Goal: Transaction & Acquisition: Purchase product/service

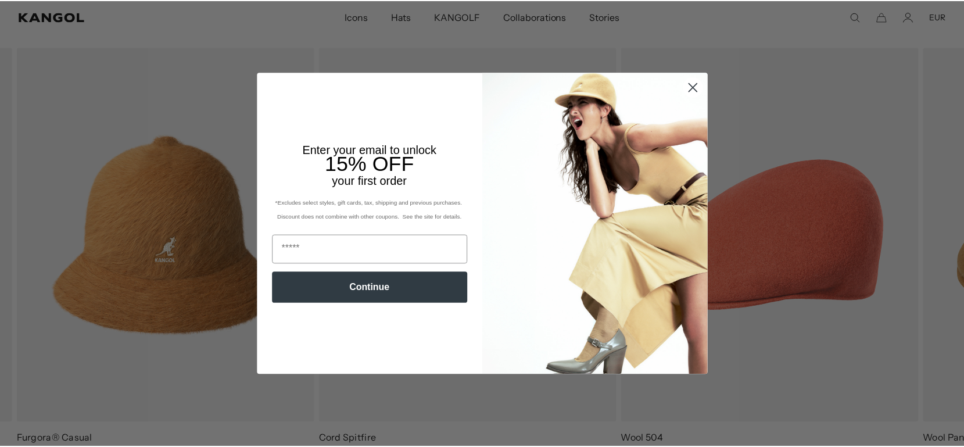
scroll to position [520, 0]
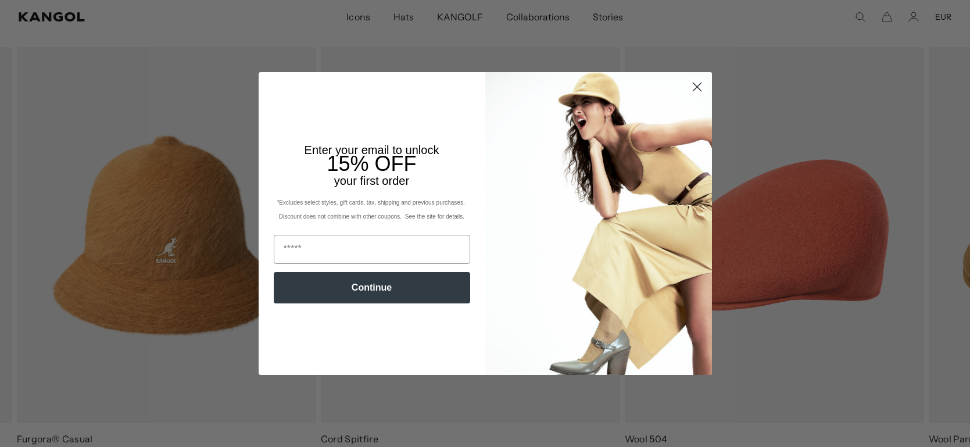
click at [691, 81] on circle "Close dialog" at bounding box center [696, 86] width 19 height 19
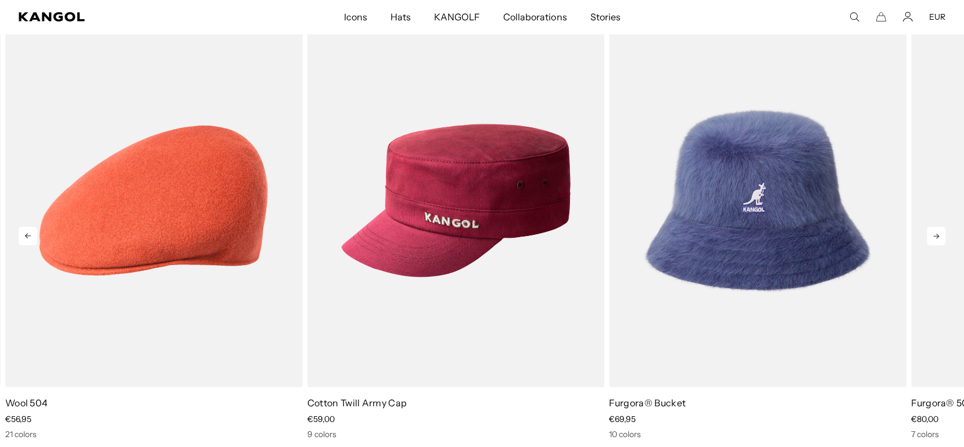
scroll to position [0, 0]
click at [938, 235] on icon at bounding box center [936, 236] width 6 height 5
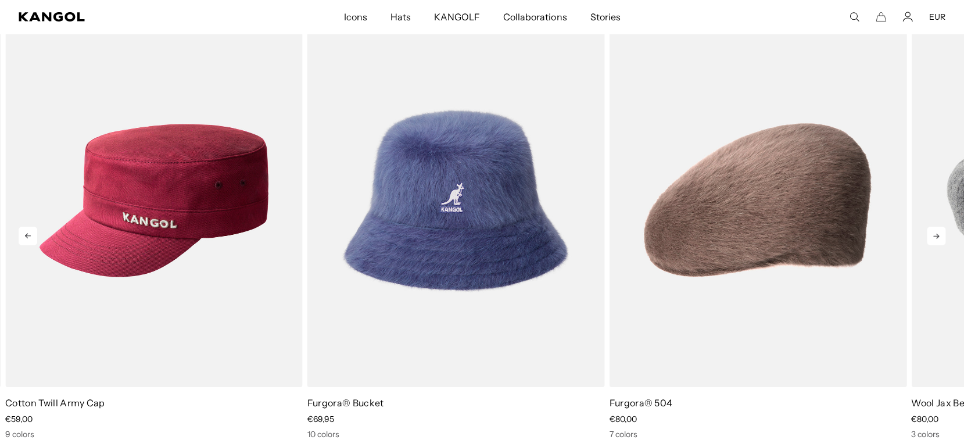
click at [938, 235] on icon at bounding box center [936, 236] width 6 height 5
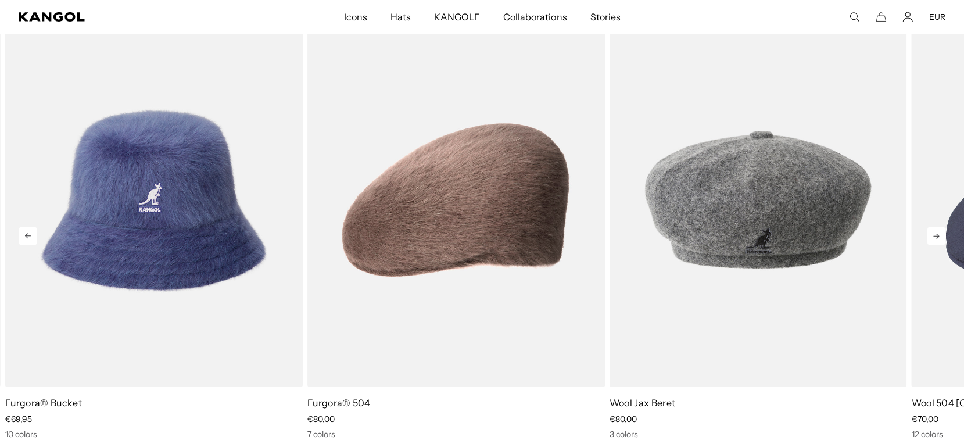
scroll to position [0, 239]
click at [938, 235] on icon at bounding box center [936, 236] width 6 height 5
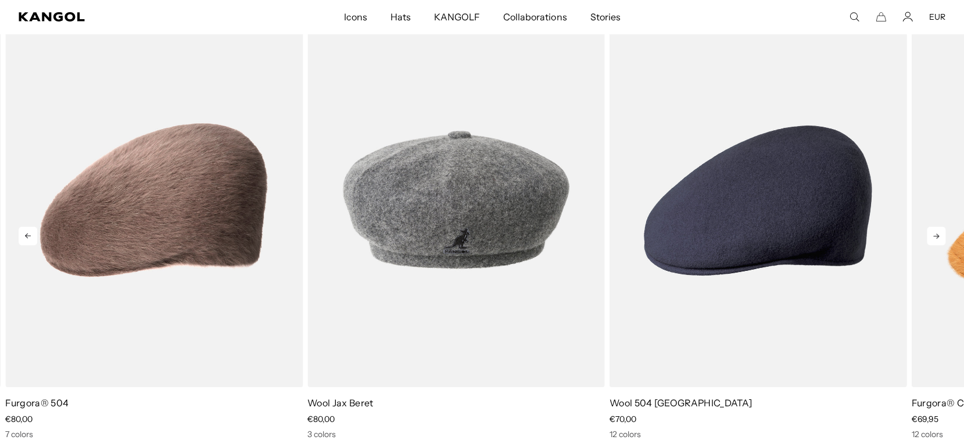
click at [930, 235] on icon at bounding box center [936, 236] width 19 height 19
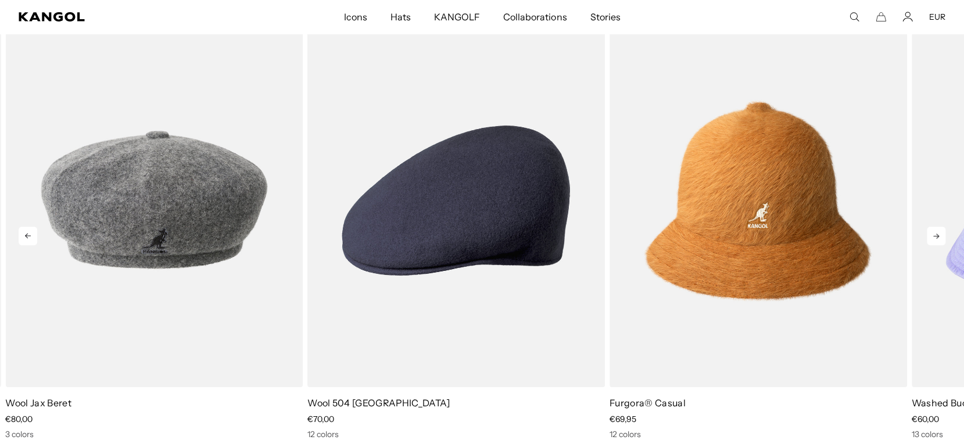
click at [930, 235] on icon at bounding box center [936, 236] width 19 height 19
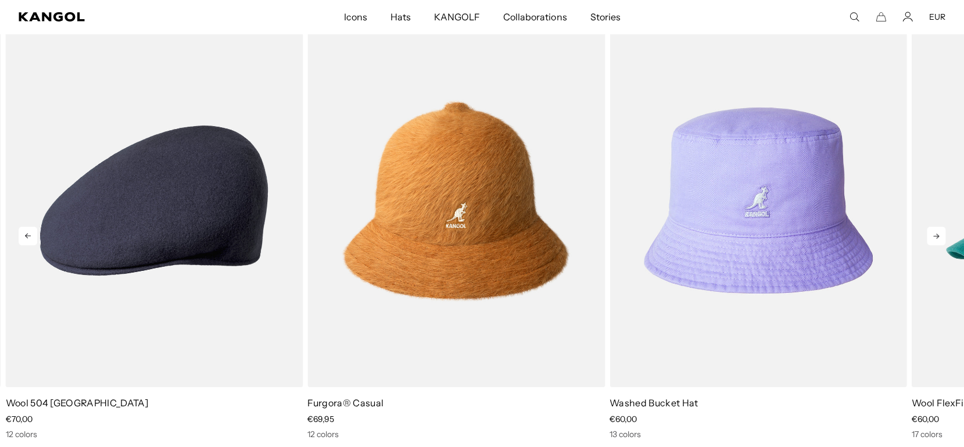
click at [930, 235] on icon at bounding box center [936, 236] width 19 height 19
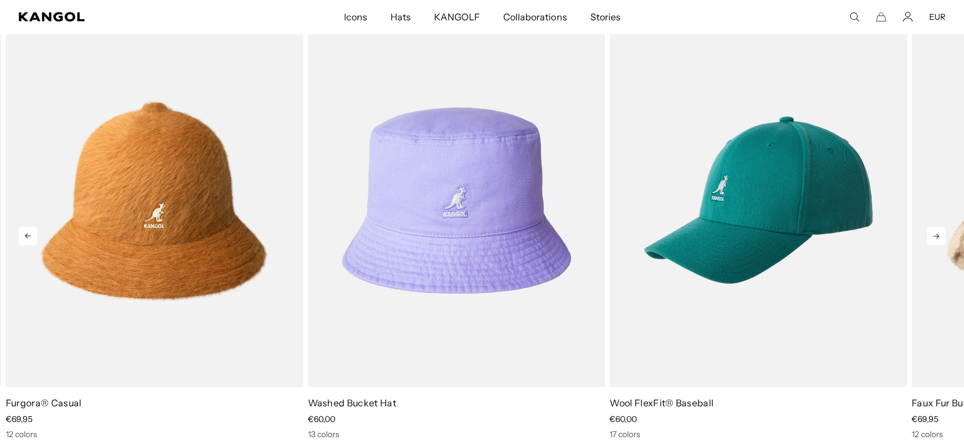
click at [930, 235] on icon at bounding box center [936, 236] width 19 height 19
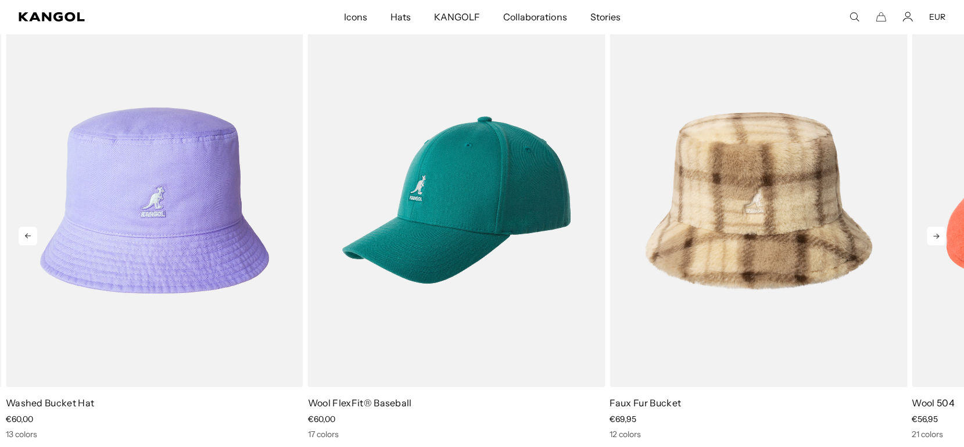
click at [930, 235] on icon at bounding box center [936, 236] width 19 height 19
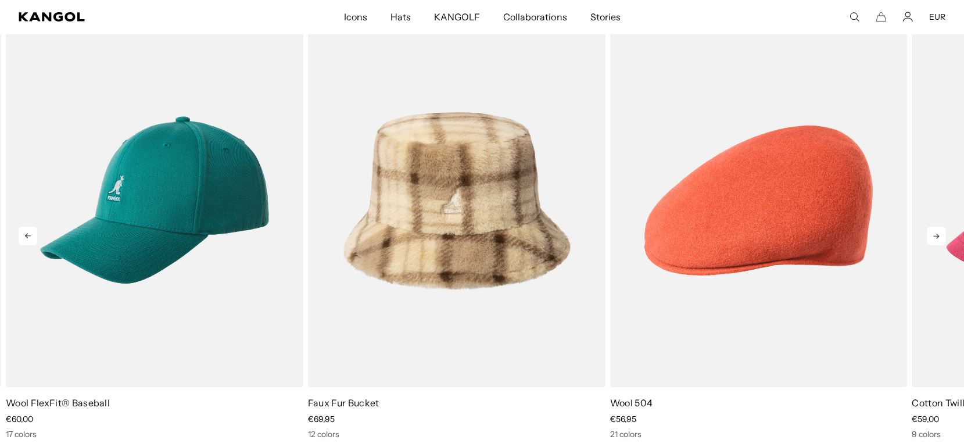
click at [936, 239] on icon at bounding box center [936, 236] width 19 height 19
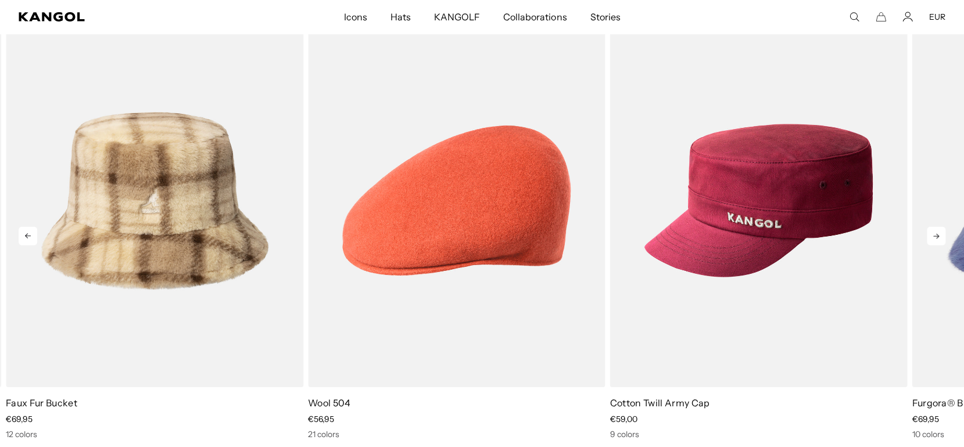
click at [936, 239] on icon at bounding box center [936, 236] width 19 height 19
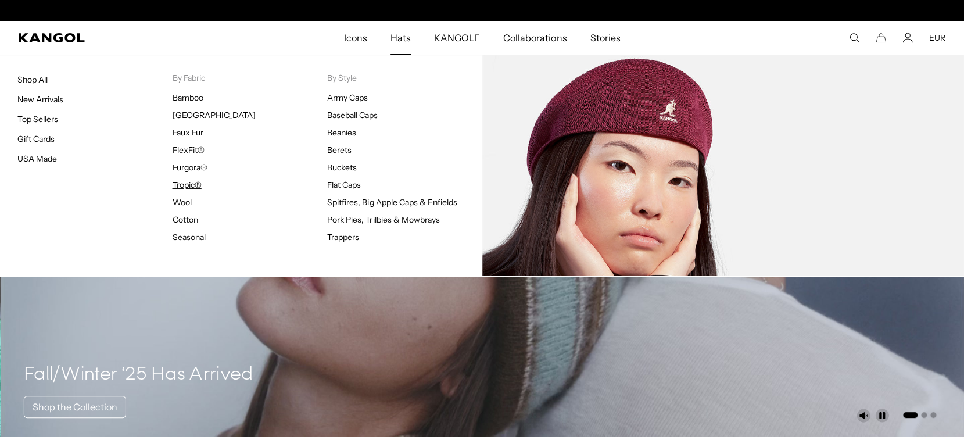
scroll to position [0, 0]
click at [192, 185] on link "Tropic®" at bounding box center [187, 185] width 29 height 10
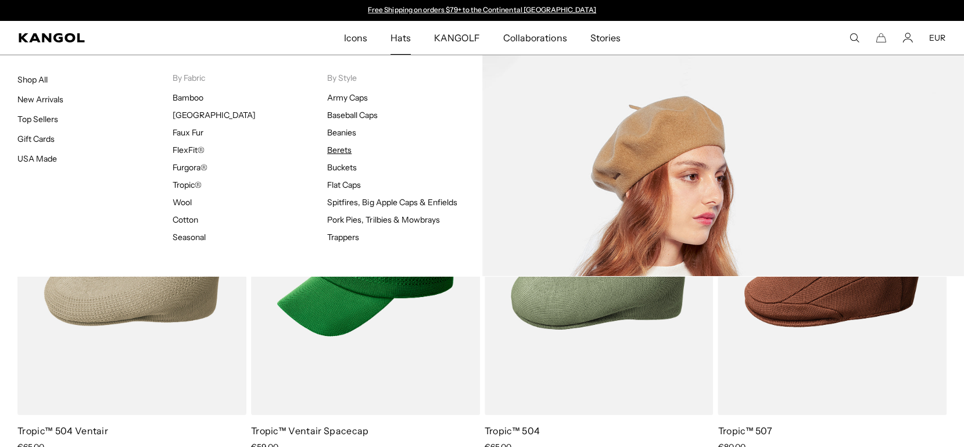
click at [343, 151] on link "Berets" at bounding box center [339, 150] width 24 height 10
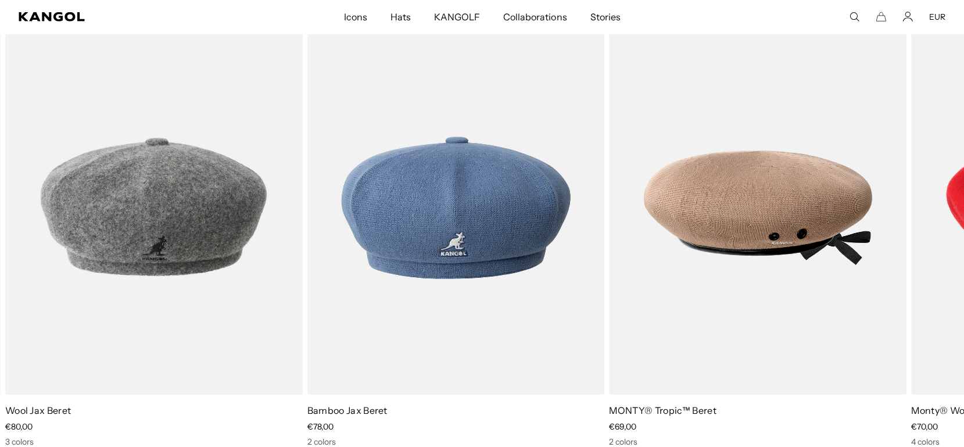
click at [856, 12] on icon "Search here" at bounding box center [854, 17] width 10 height 10
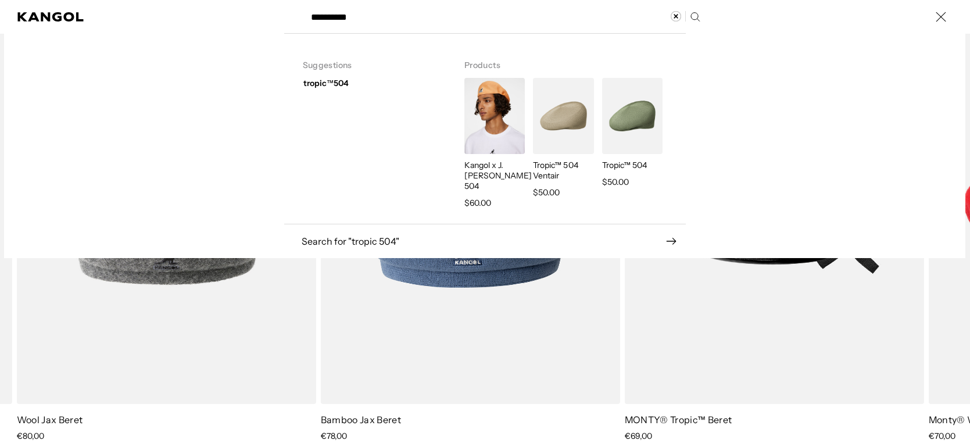
scroll to position [0, 239]
type input "**********"
click at [579, 103] on img "Search here" at bounding box center [563, 116] width 60 height 76
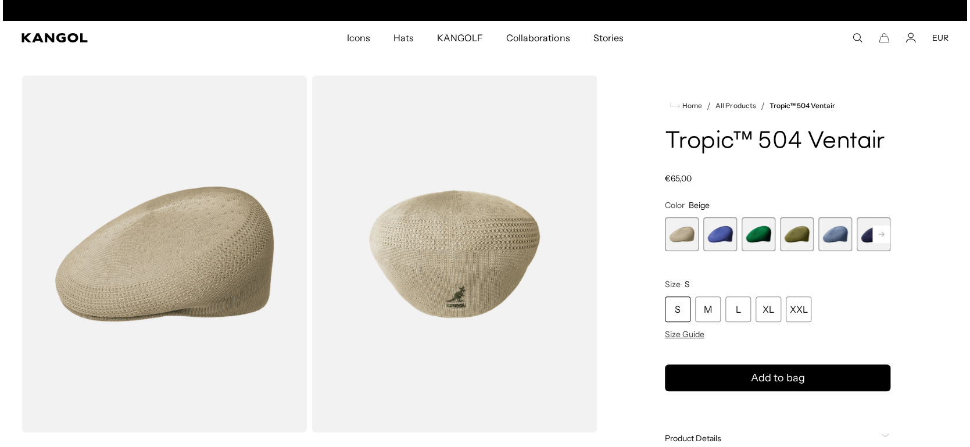
scroll to position [0, 239]
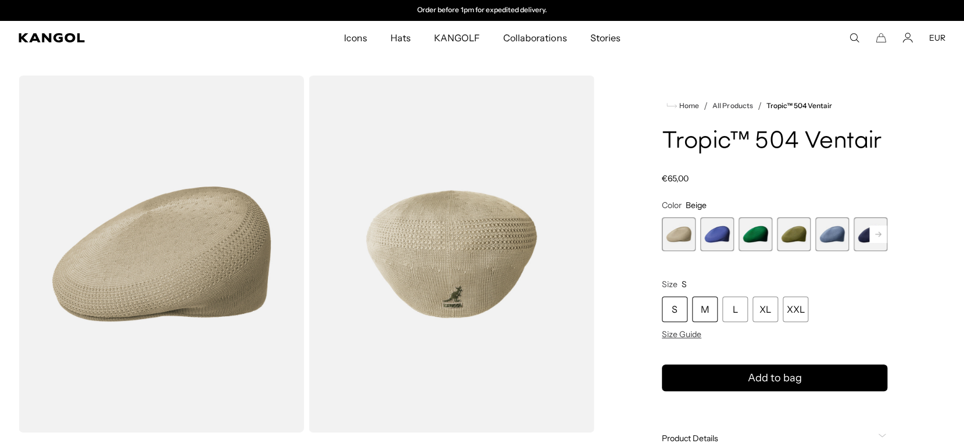
click at [702, 304] on div "M" at bounding box center [705, 309] width 26 height 26
click at [682, 329] on span "Size Guide" at bounding box center [682, 334] width 40 height 10
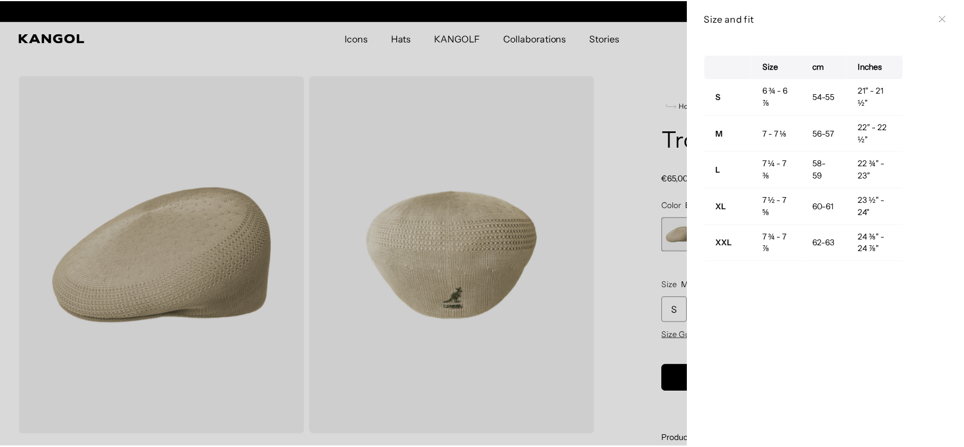
scroll to position [0, 239]
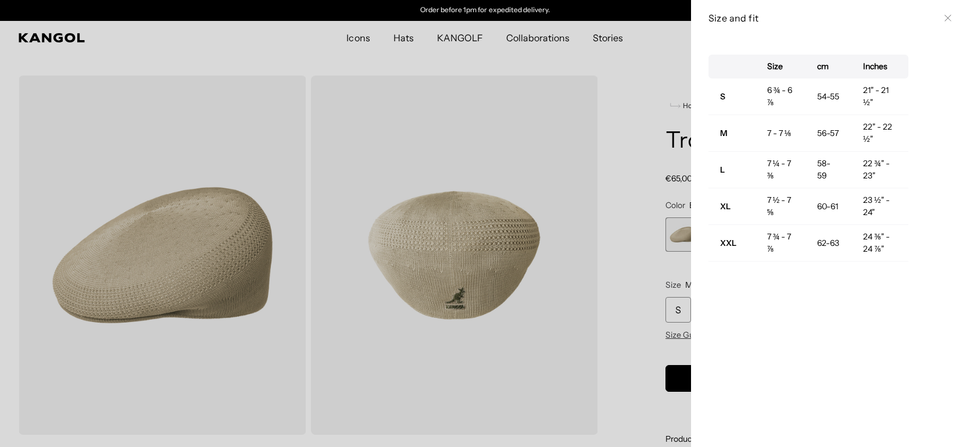
click at [601, 161] on div at bounding box center [485, 223] width 970 height 447
